Goal: Task Accomplishment & Management: Use online tool/utility

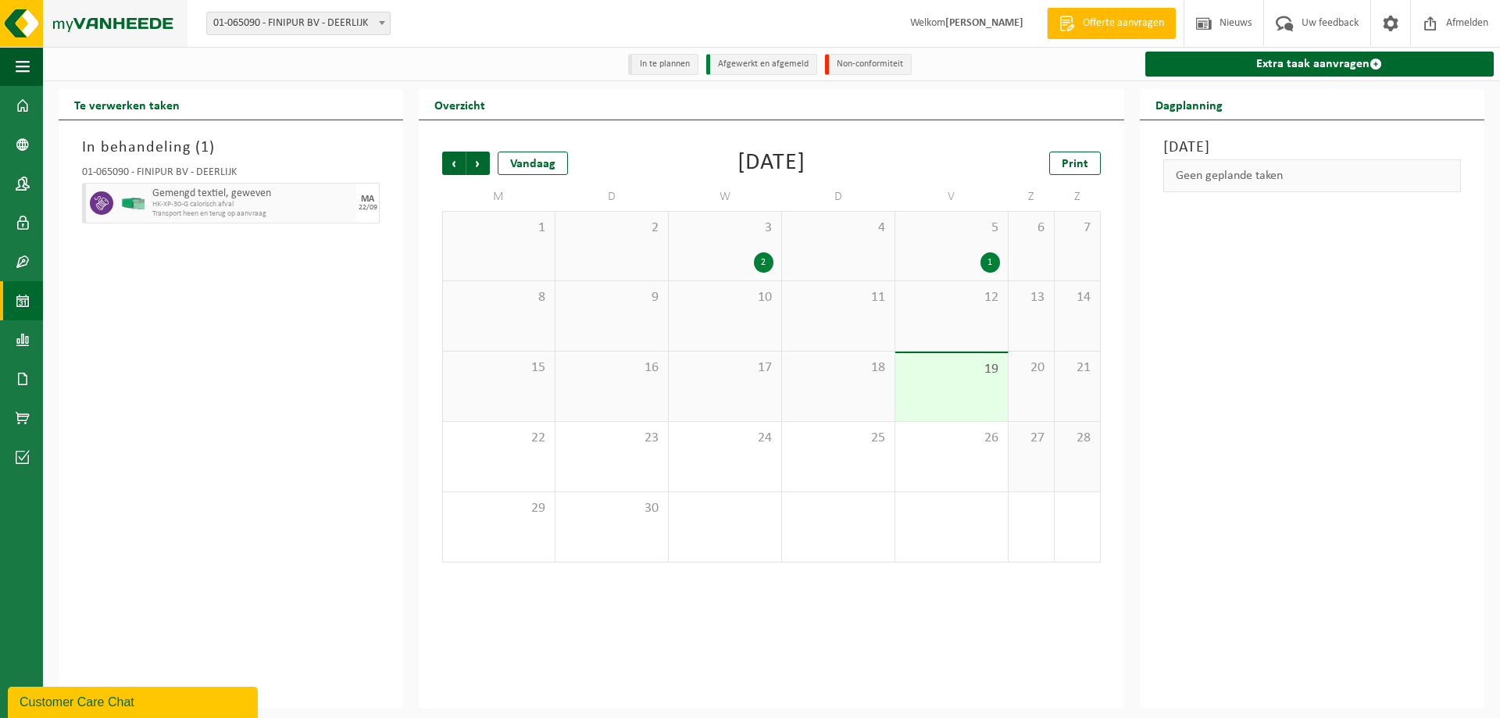
click at [71, 20] on img at bounding box center [94, 23] width 188 height 47
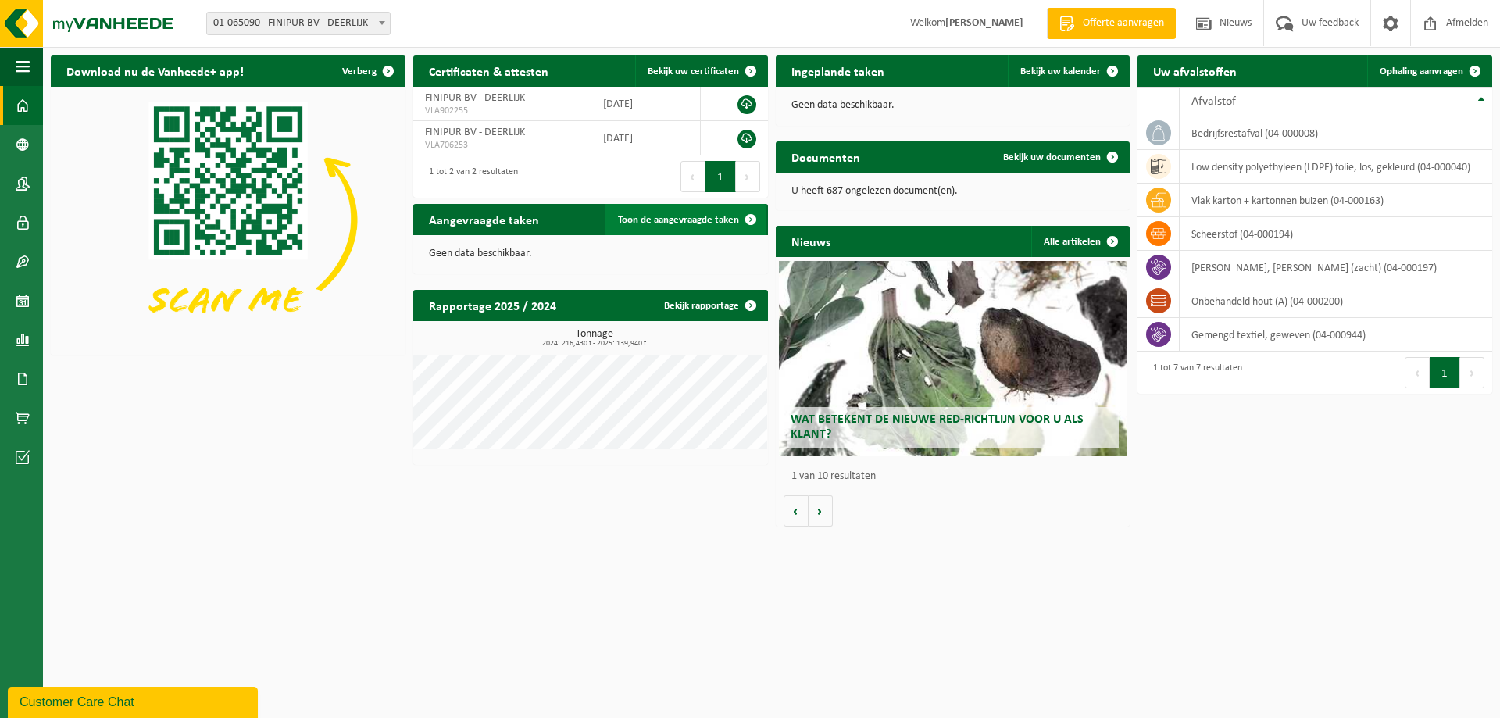
click at [710, 223] on span "Toon de aangevraagde taken" at bounding box center [678, 220] width 121 height 10
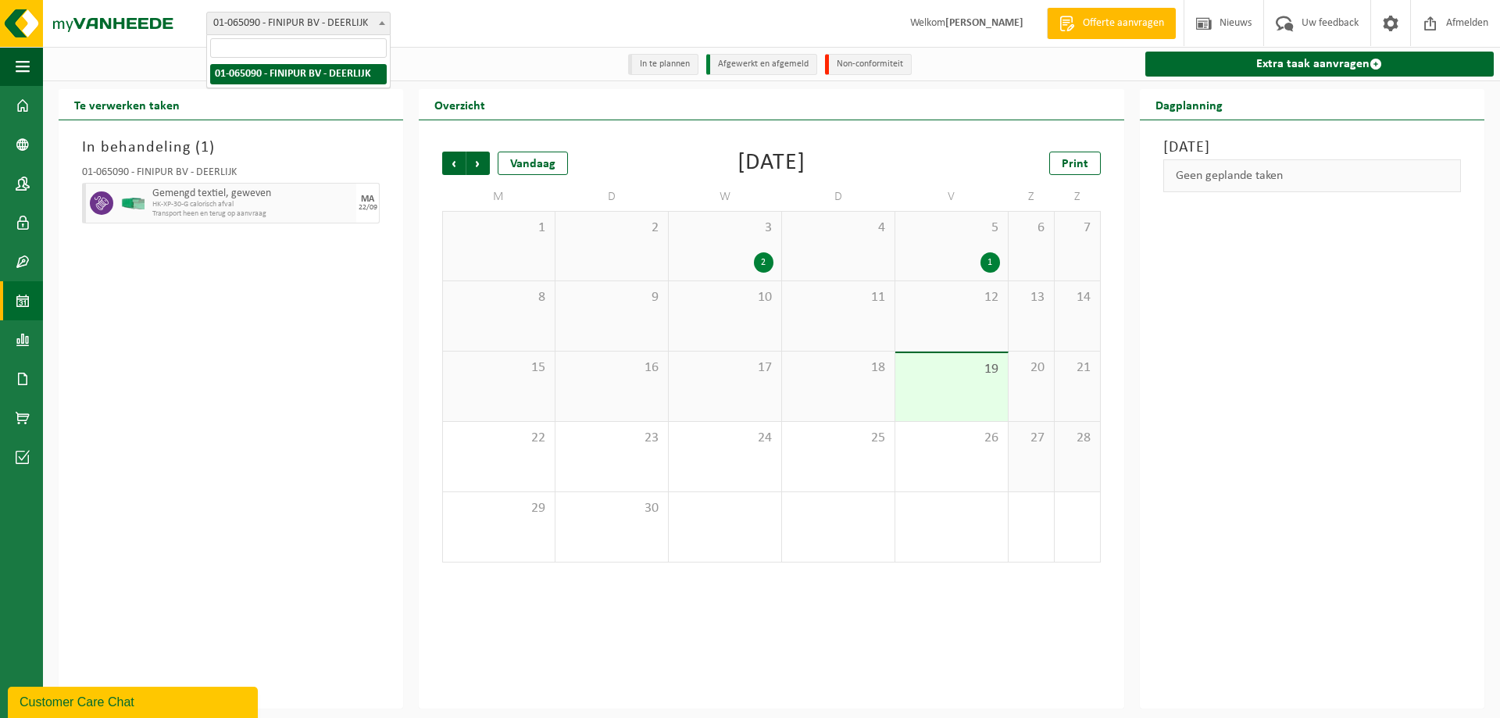
click at [335, 21] on span "01-065090 - FINIPUR BV - DEERLIJK" at bounding box center [298, 24] width 183 height 22
click at [452, 15] on div "Vestiging: 01-065090 - FINIPUR BV - DEERLIJK 01-065090 - FINIPUR BV - DEERLIJK …" at bounding box center [750, 24] width 1500 height 48
click at [135, 23] on img at bounding box center [94, 23] width 188 height 47
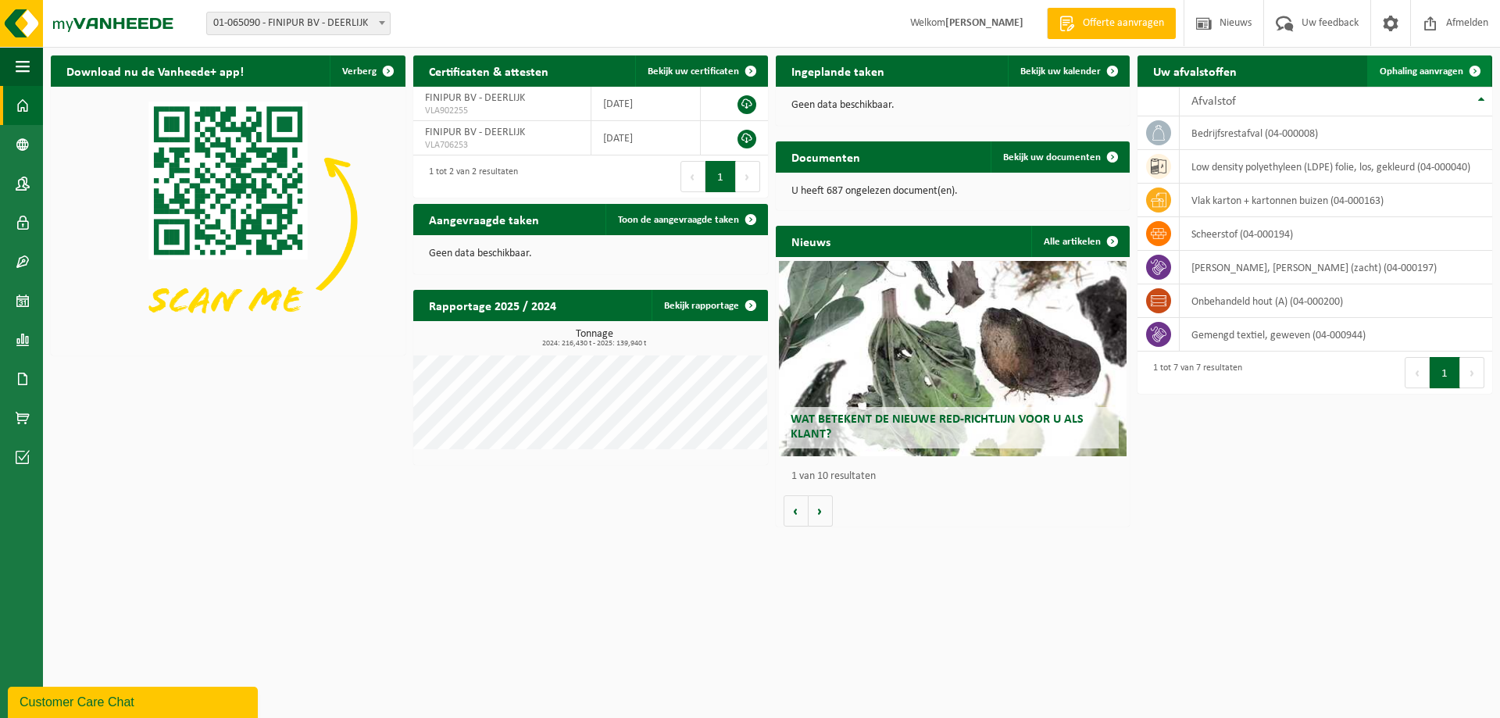
click at [1414, 69] on span "Ophaling aanvragen" at bounding box center [1422, 71] width 84 height 10
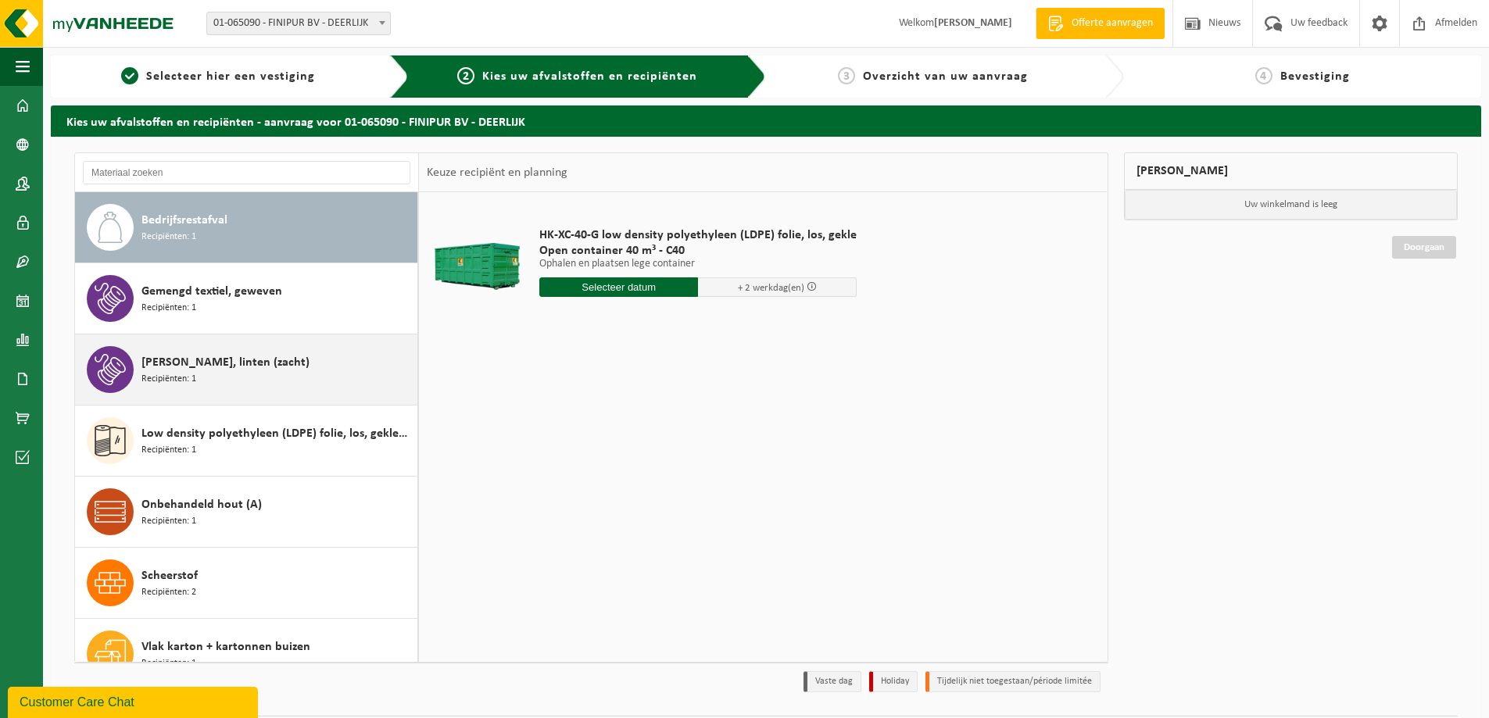
click at [260, 374] on div "Jute doek, linten (zacht) Recipiënten: 1" at bounding box center [277, 369] width 272 height 47
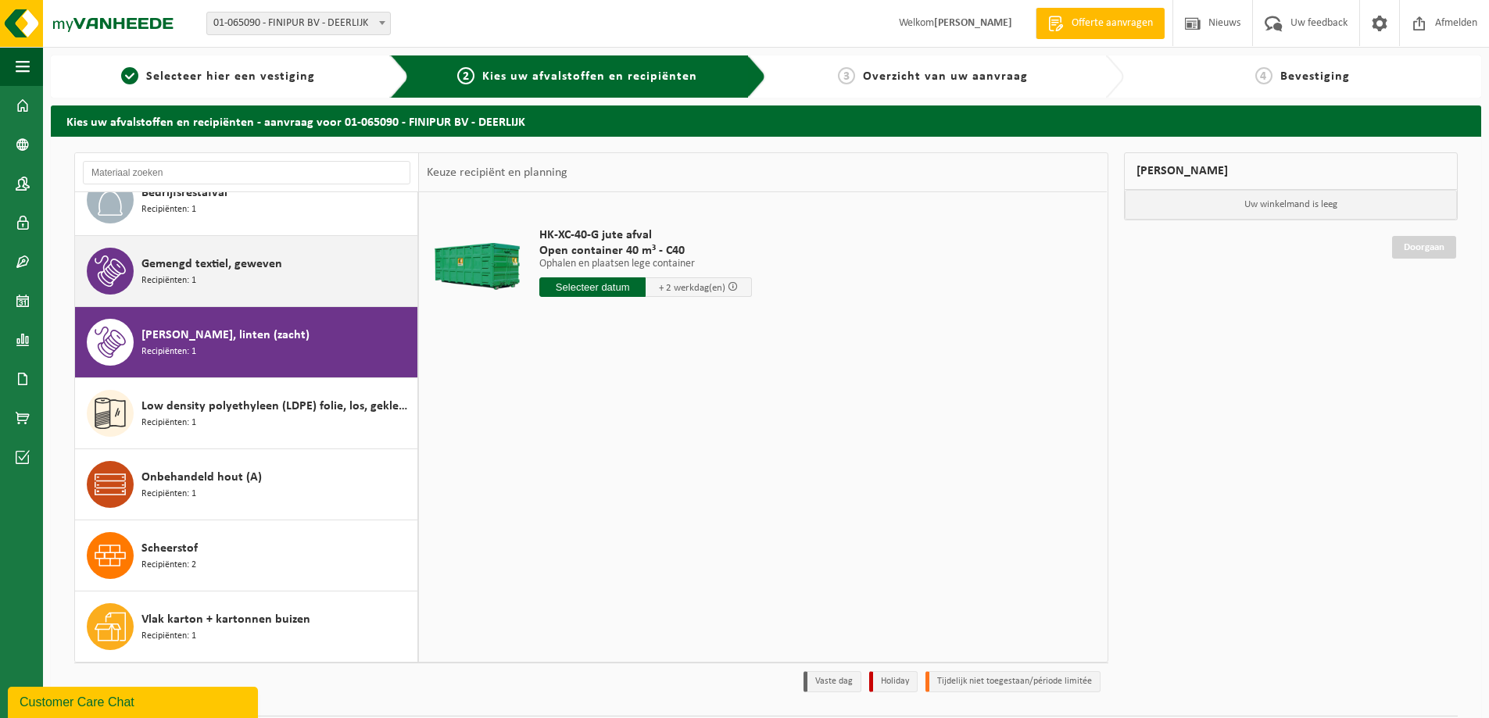
click at [274, 289] on div "Gemengd textiel, geweven Recipiënten: 1" at bounding box center [277, 271] width 272 height 47
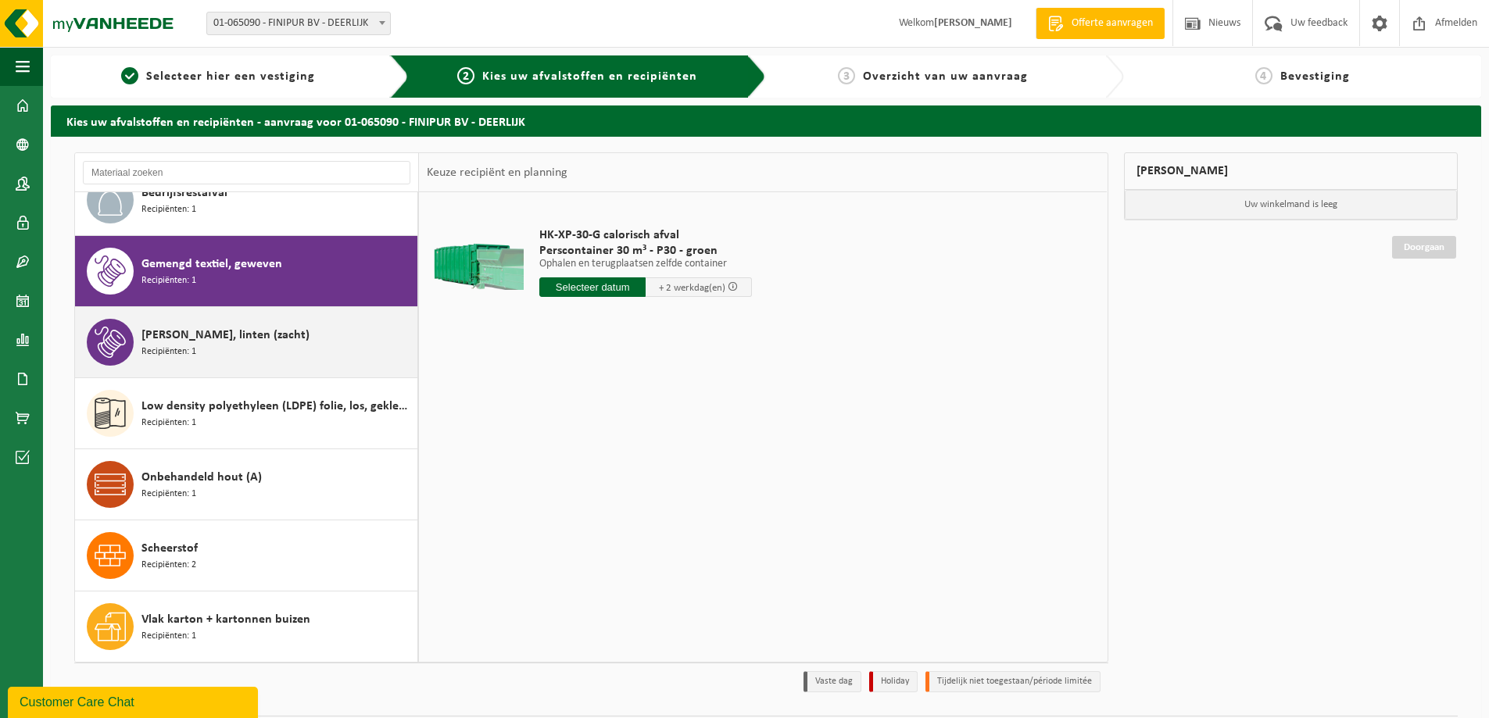
click at [267, 343] on div "Jute doek, linten (zacht) Recipiënten: 1" at bounding box center [277, 342] width 272 height 47
